Goal: Find contact information: Find contact information

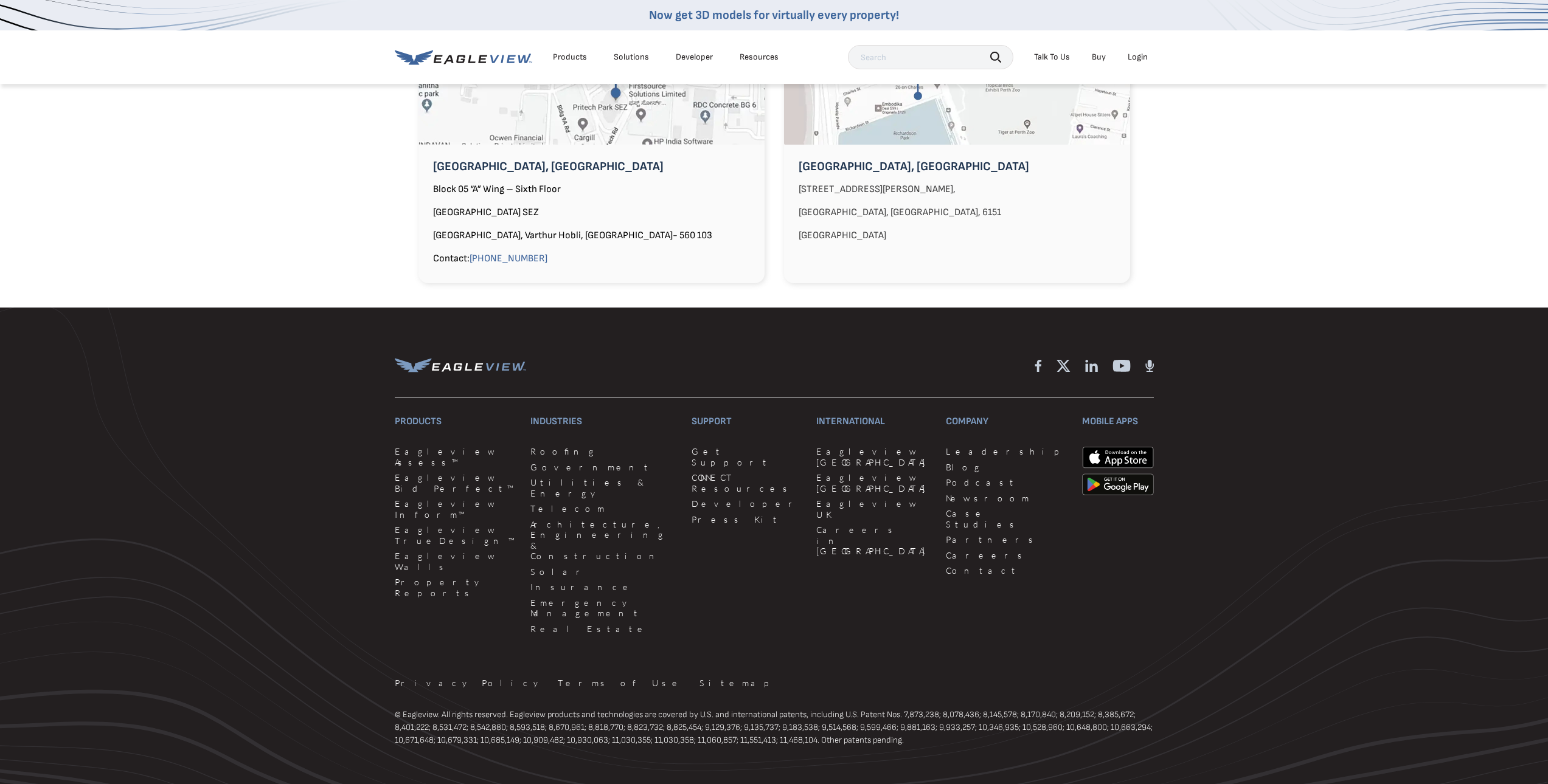
scroll to position [1161, 0]
click at [946, 565] on link "Contact" at bounding box center [1007, 571] width 122 height 11
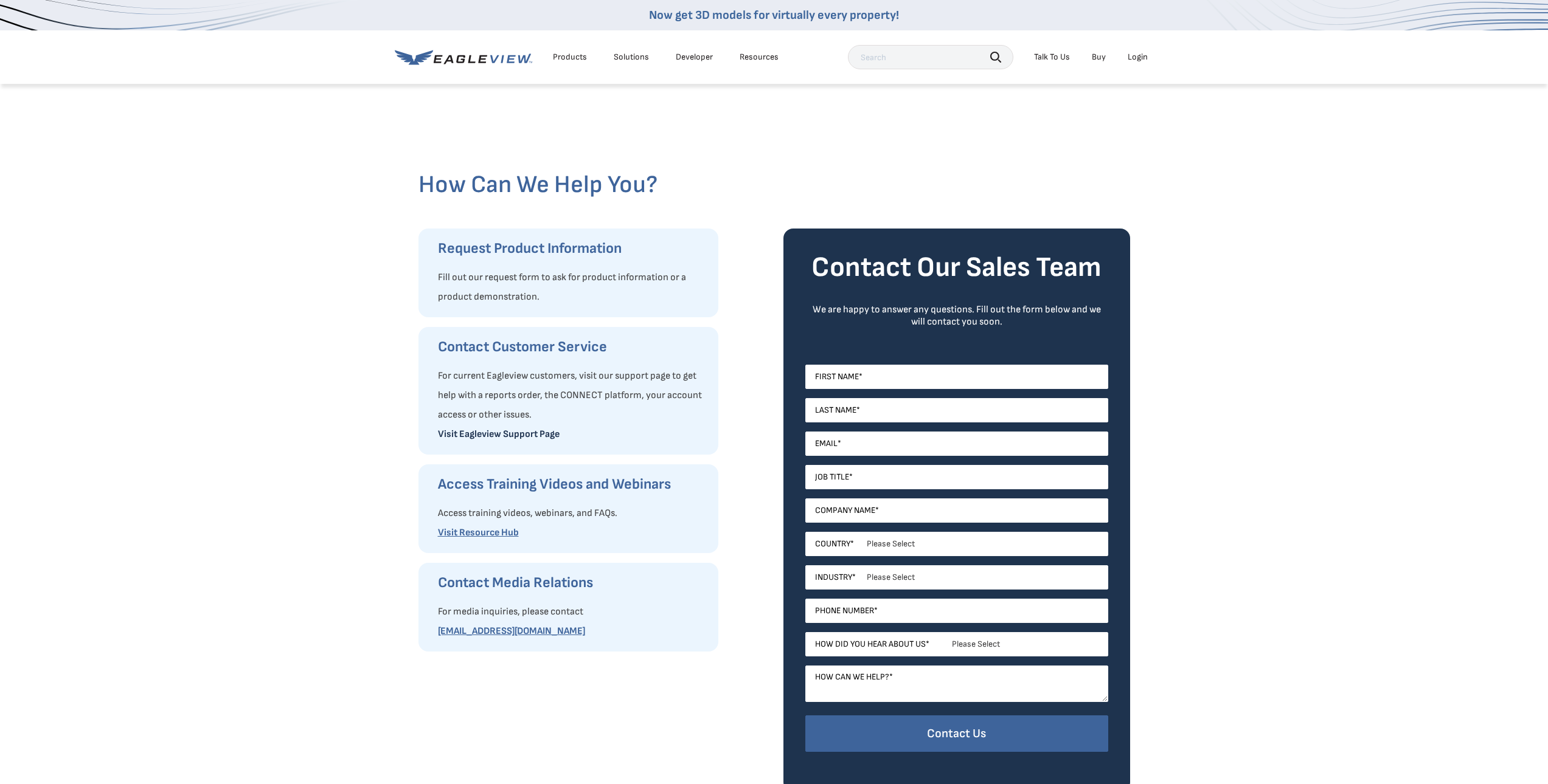
click at [530, 433] on link "Visit Eagleview Support Page" at bounding box center [499, 434] width 122 height 12
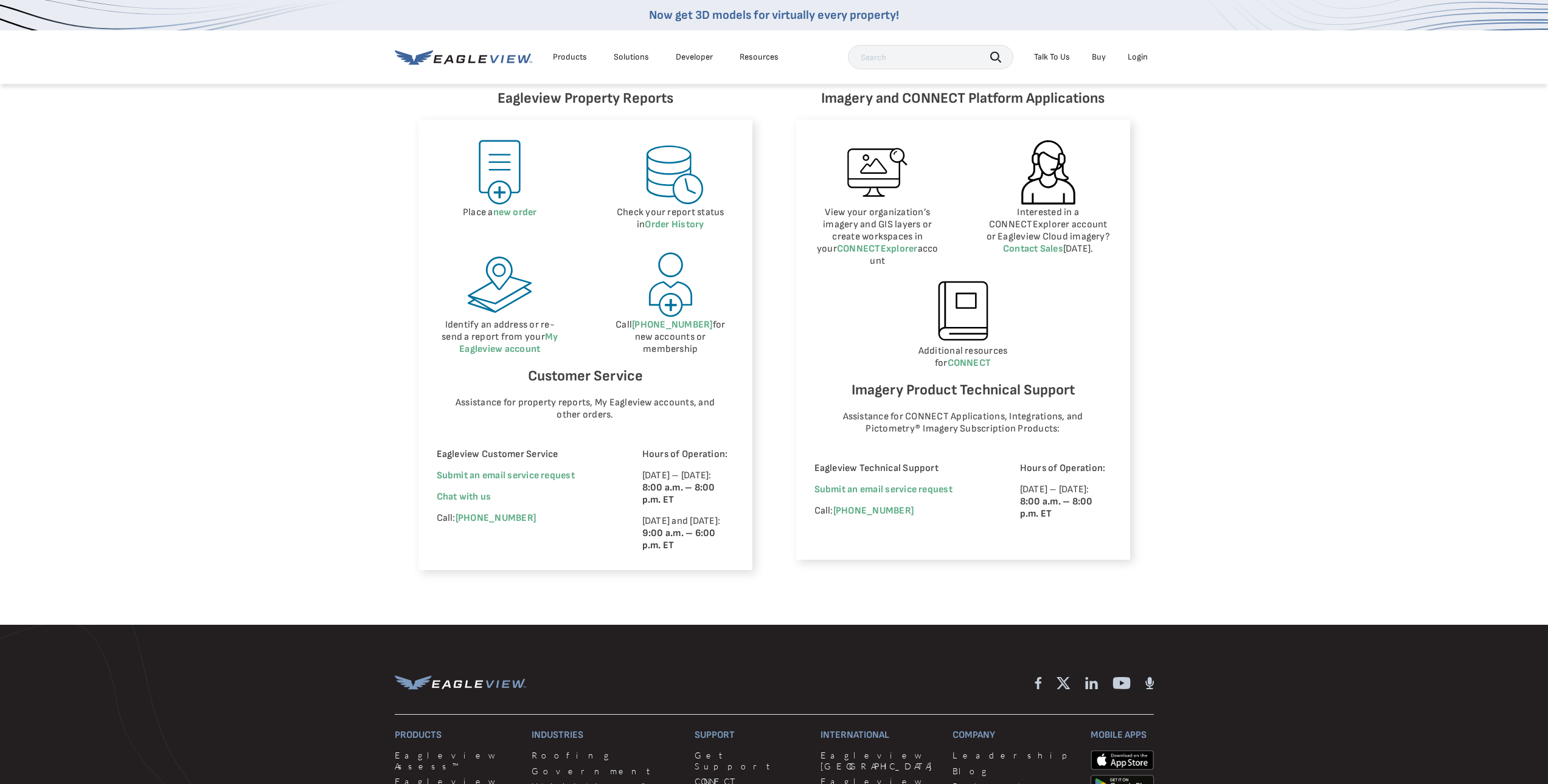
scroll to position [547, 0]
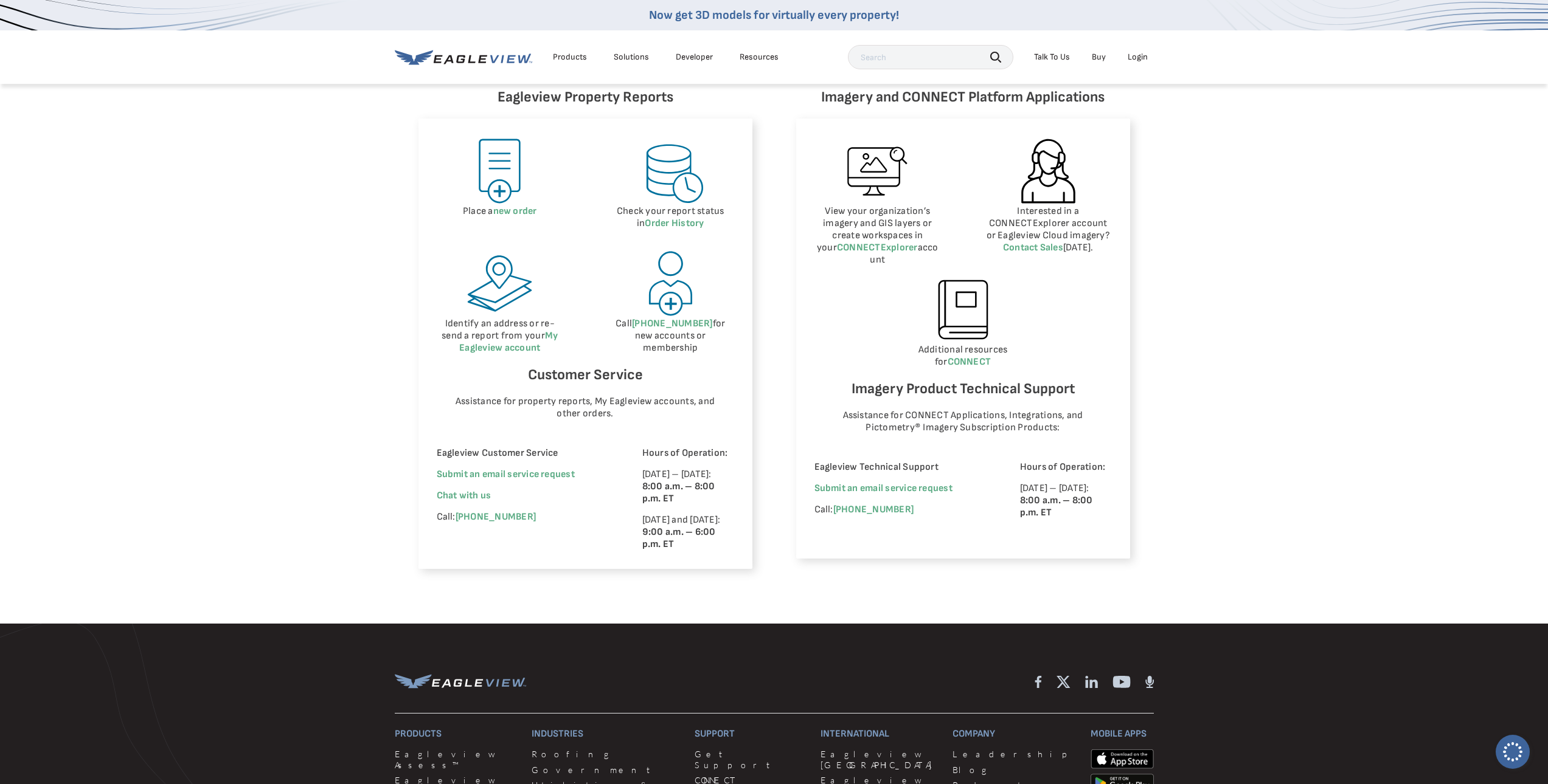
click at [459, 490] on div "Eagleview Customer Service Submit an email service request We're improving your…" at bounding box center [523, 499] width 172 height 103
click at [466, 495] on span "Chat with us" at bounding box center [464, 496] width 55 height 12
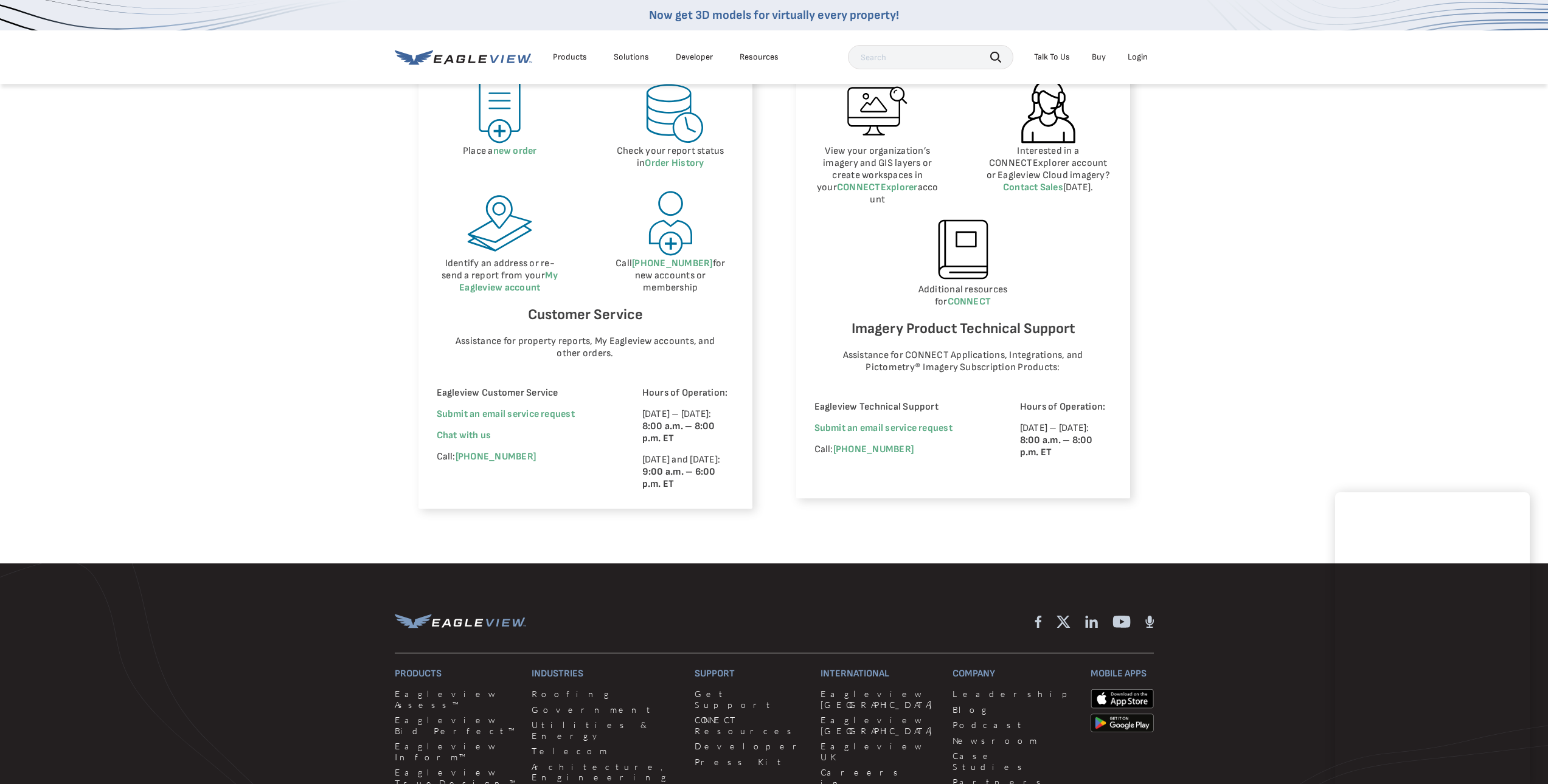
scroll to position [608, 0]
